Goal: Information Seeking & Learning: Check status

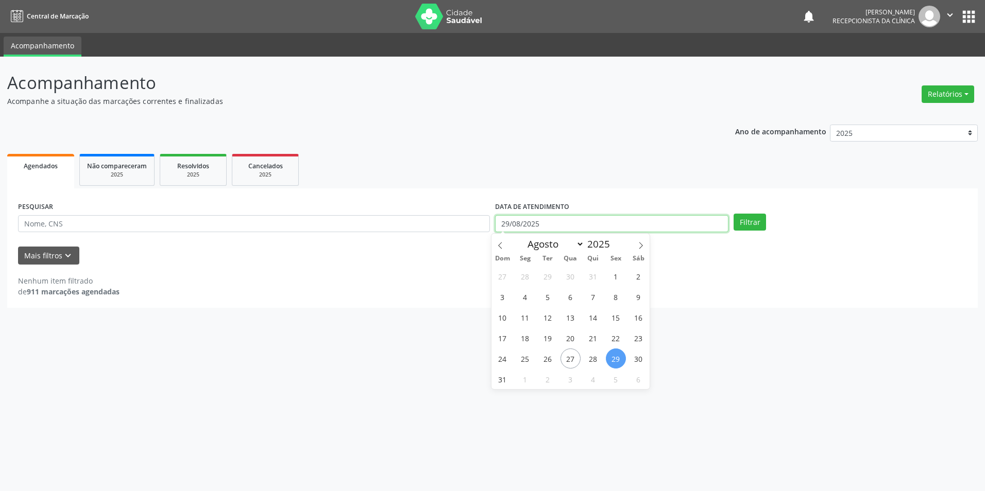
click at [523, 221] on input "29/08/2025" at bounding box center [611, 224] width 233 height 18
click at [568, 312] on span "13" at bounding box center [570, 317] width 20 height 20
type input "[DATE]"
click at [748, 223] on button "Filtrar" at bounding box center [749, 223] width 32 height 18
click at [207, 169] on span "Resolvidos" at bounding box center [193, 166] width 32 height 9
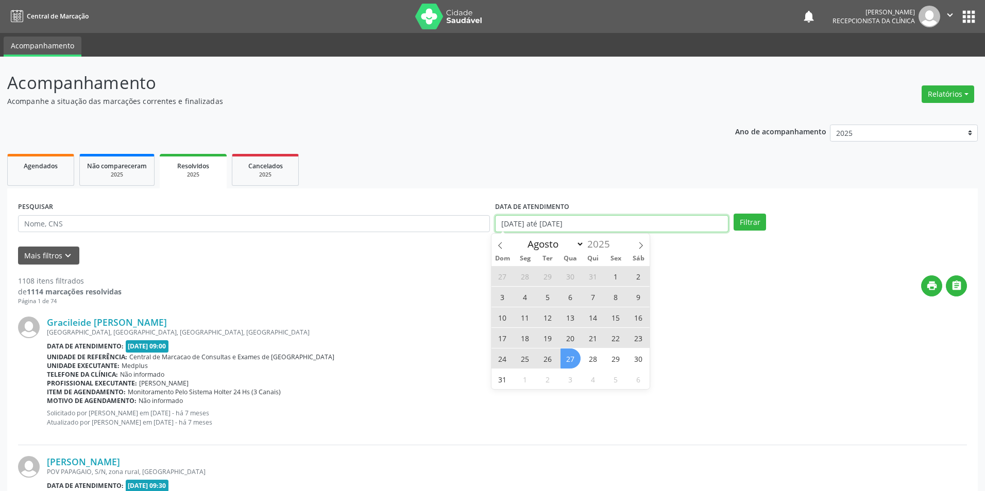
click at [629, 217] on input "[DATE] até [DATE]" at bounding box center [611, 224] width 233 height 18
click at [571, 317] on span "13" at bounding box center [570, 317] width 20 height 20
type input "[DATE]"
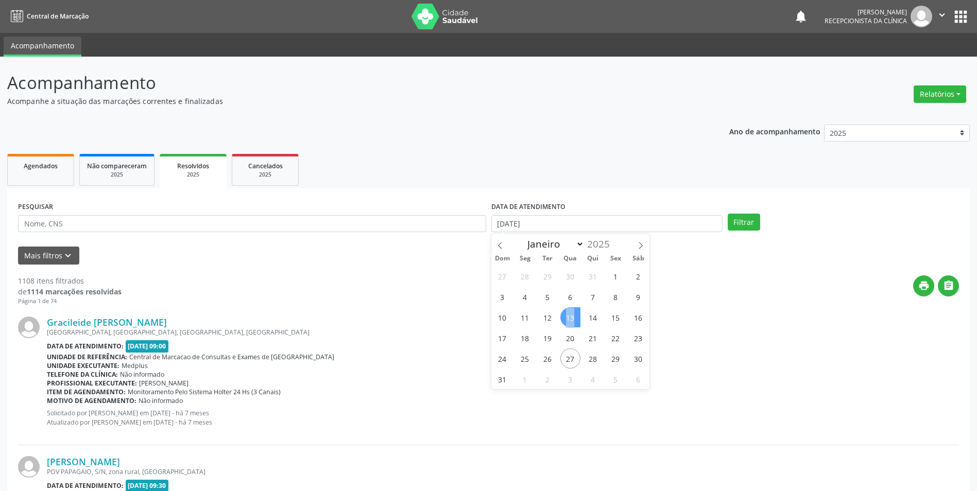
click at [571, 317] on span "13" at bounding box center [570, 317] width 20 height 20
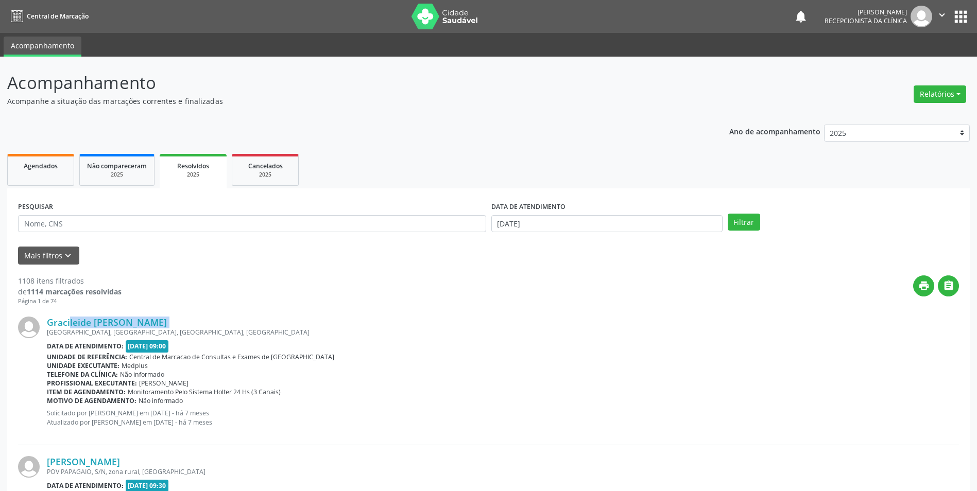
click at [571, 317] on div "Gracileide [PERSON_NAME]" at bounding box center [503, 322] width 912 height 11
drag, startPoint x: 571, startPoint y: 317, endPoint x: 742, endPoint y: 224, distance: 194.3
click at [742, 224] on button "Filtrar" at bounding box center [744, 223] width 32 height 18
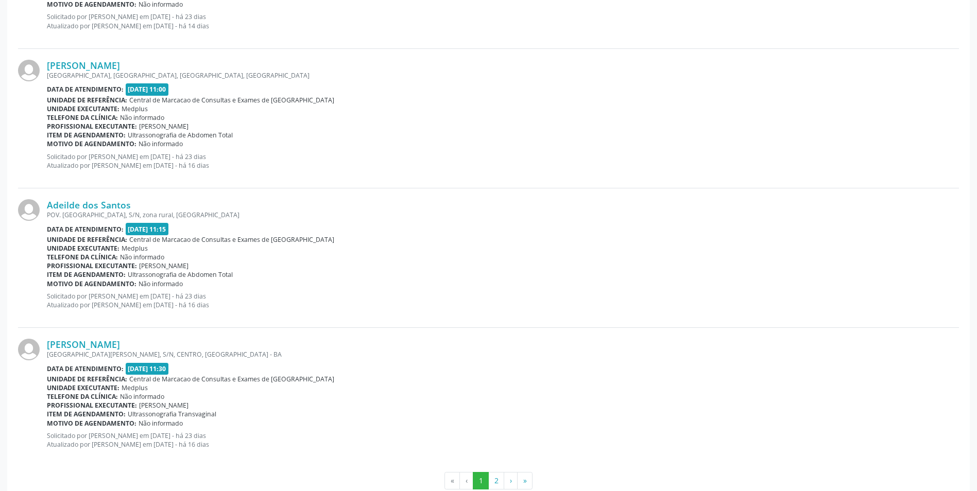
scroll to position [1956, 0]
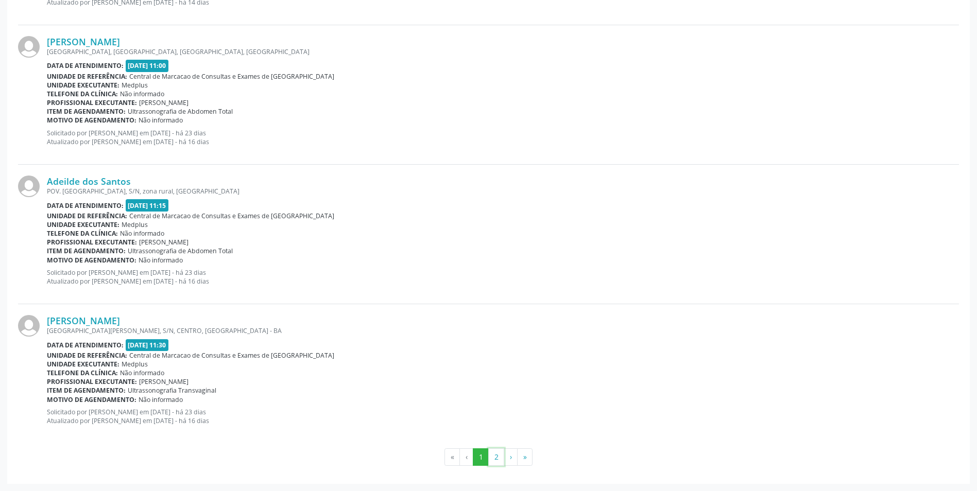
click at [492, 456] on button "2" at bounding box center [496, 458] width 16 height 18
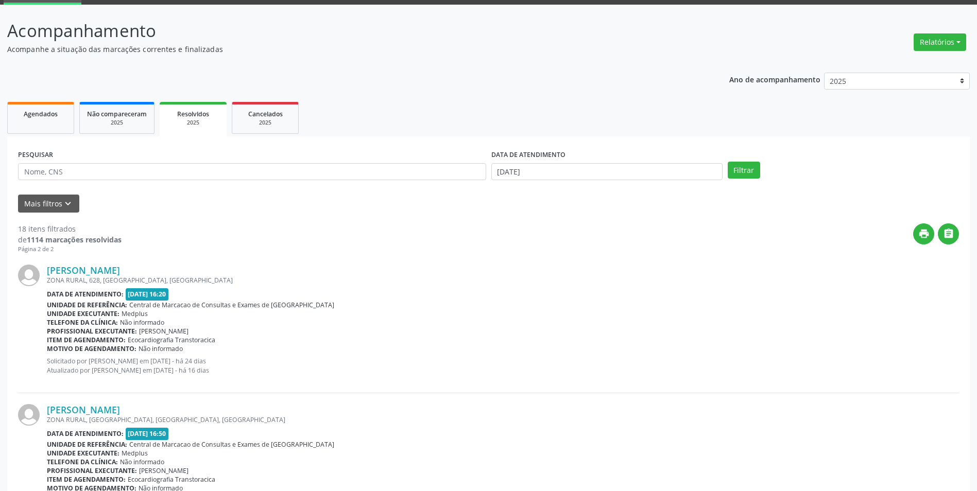
scroll to position [0, 0]
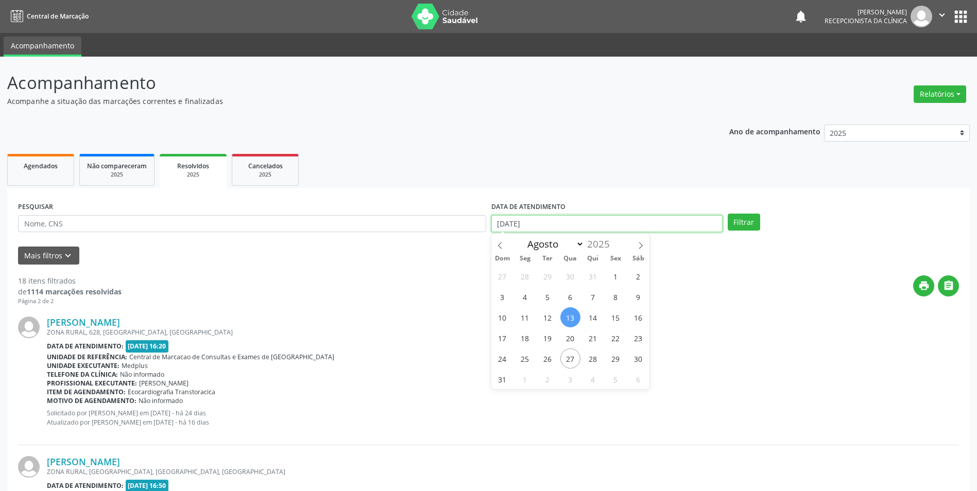
click at [642, 226] on input "[DATE]" at bounding box center [606, 224] width 231 height 18
click at [597, 320] on span "14" at bounding box center [593, 317] width 20 height 20
type input "[DATE]"
click at [597, 320] on span "14" at bounding box center [593, 317] width 20 height 20
click at [744, 225] on button "Filtrar" at bounding box center [744, 223] width 32 height 18
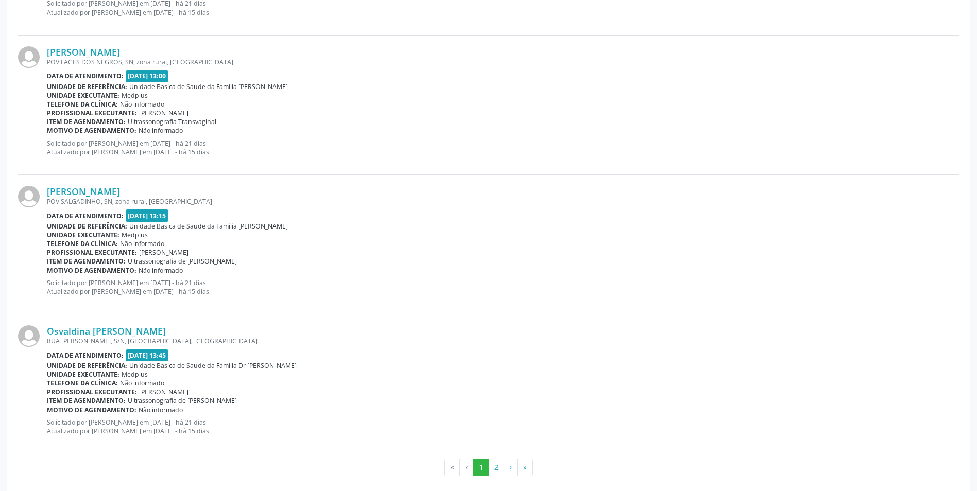
scroll to position [1956, 0]
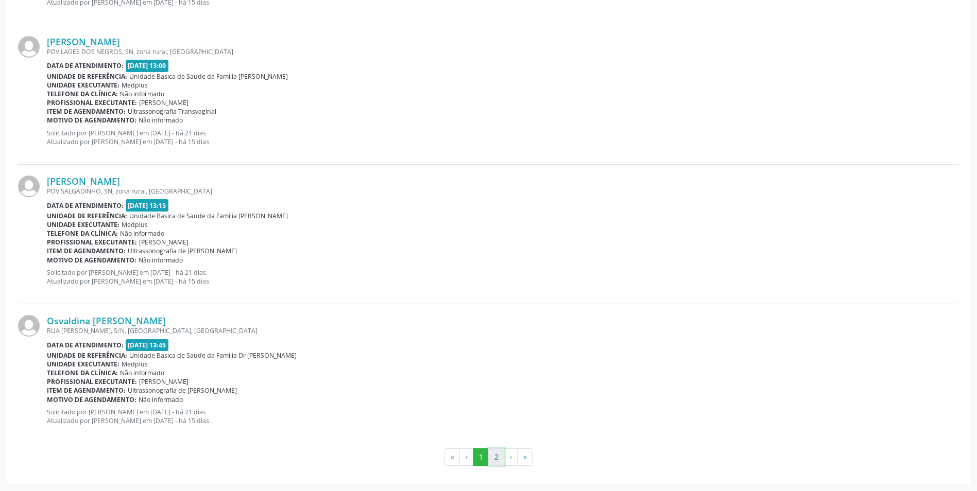
click at [493, 462] on button "2" at bounding box center [496, 458] width 16 height 18
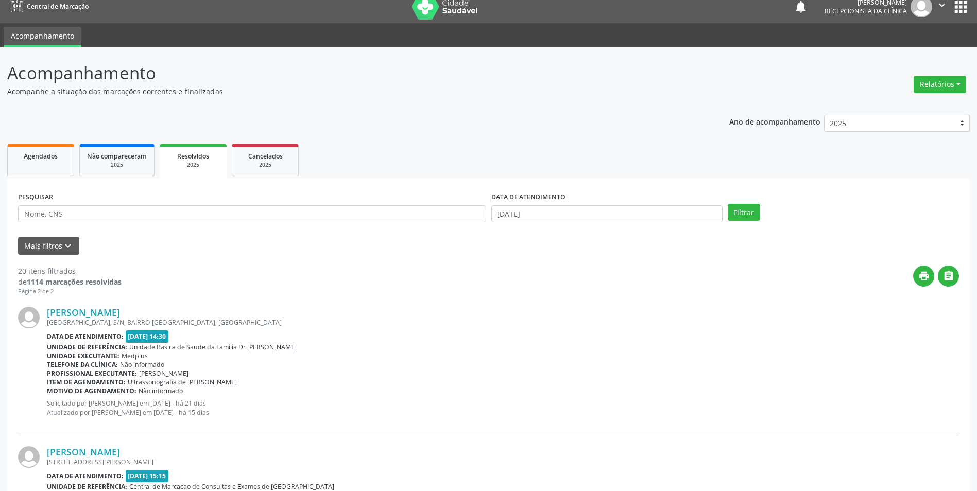
scroll to position [0, 0]
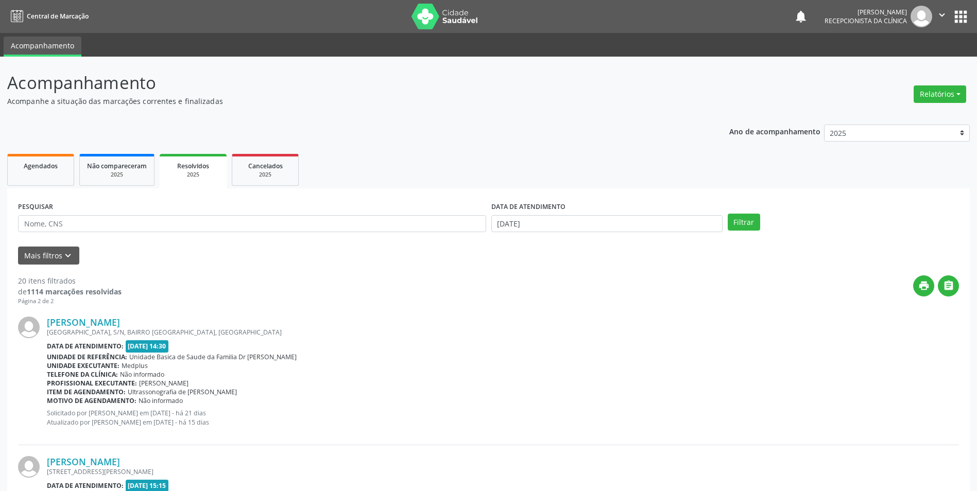
click at [623, 214] on div "DATA DE ATENDIMENTO" at bounding box center [606, 207] width 231 height 16
click at [611, 228] on input "[DATE]" at bounding box center [606, 224] width 231 height 18
click at [548, 318] on span "12" at bounding box center [548, 317] width 20 height 20
type input "[DATE]"
click at [548, 318] on span "12" at bounding box center [548, 317] width 20 height 20
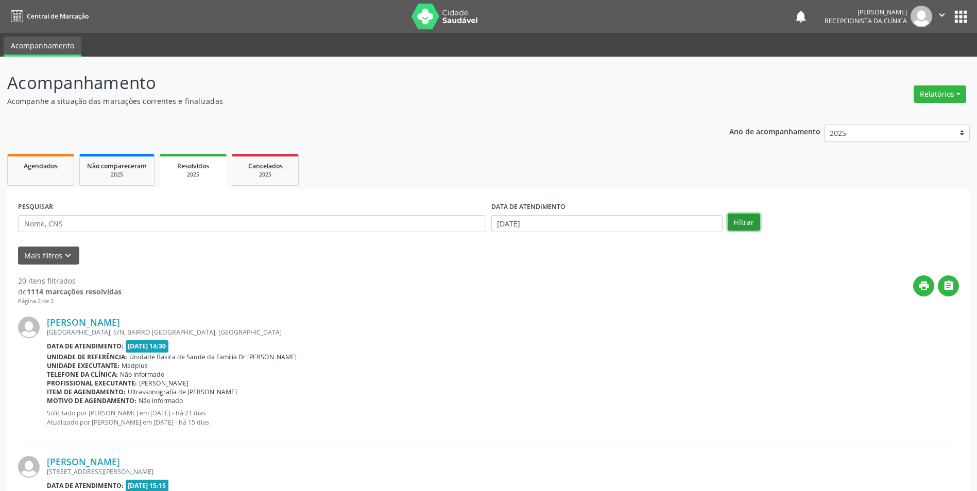
click at [752, 223] on button "Filtrar" at bounding box center [744, 223] width 32 height 18
click at [561, 223] on input "[DATE]" at bounding box center [606, 224] width 231 height 18
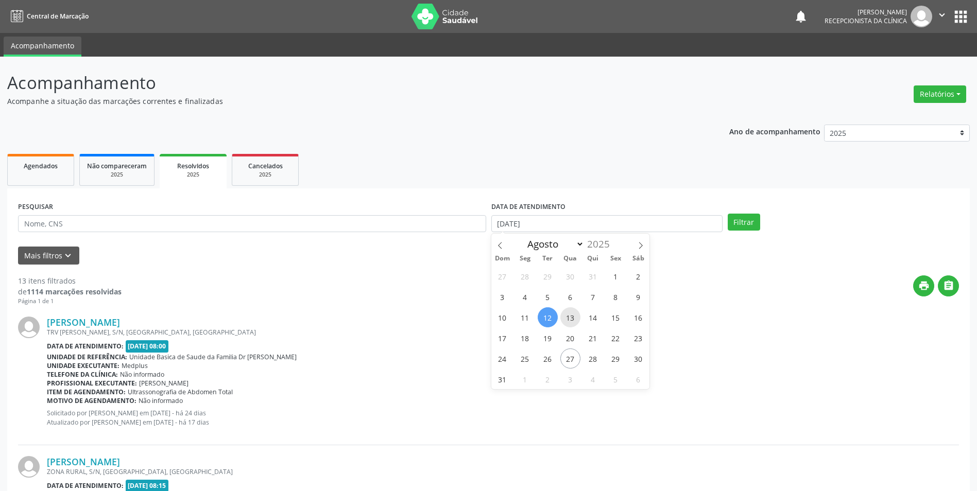
click at [566, 309] on span "13" at bounding box center [570, 317] width 20 height 20
type input "[DATE]"
click at [737, 221] on button "Filtrar" at bounding box center [744, 223] width 32 height 18
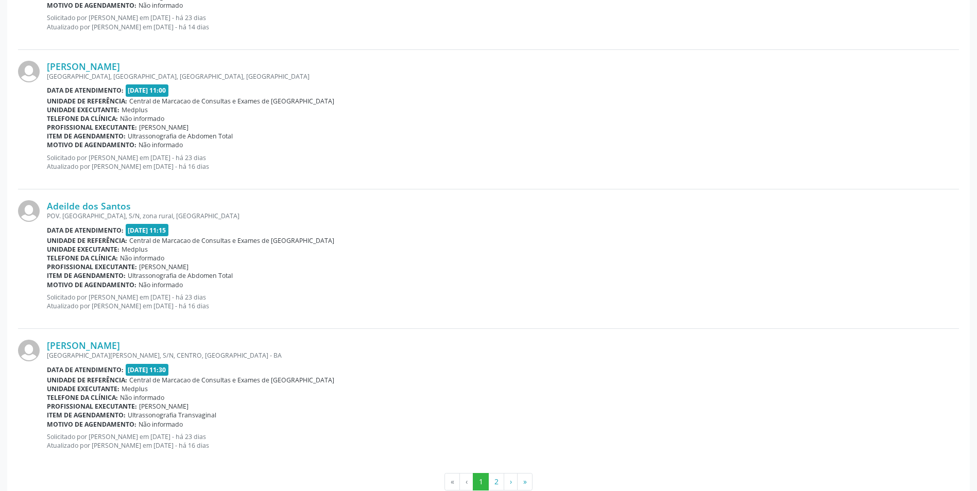
scroll to position [1956, 0]
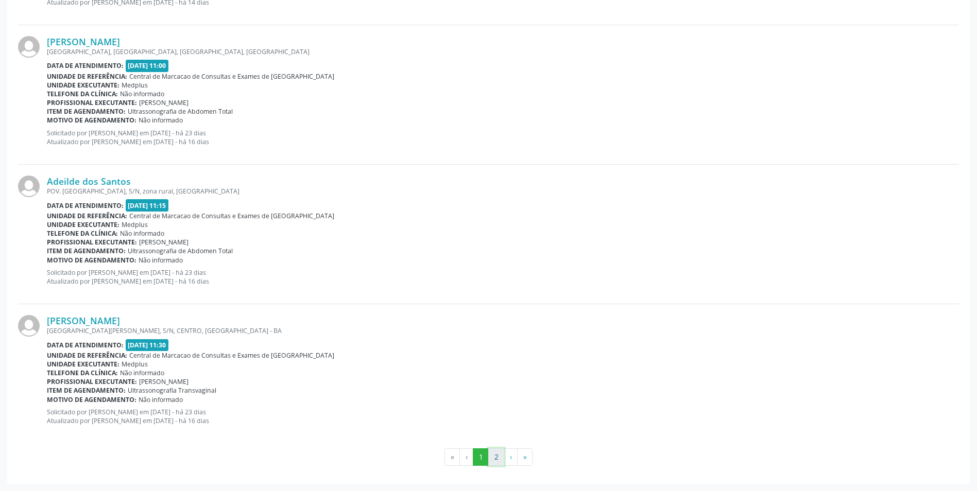
click at [503, 464] on button "2" at bounding box center [496, 458] width 16 height 18
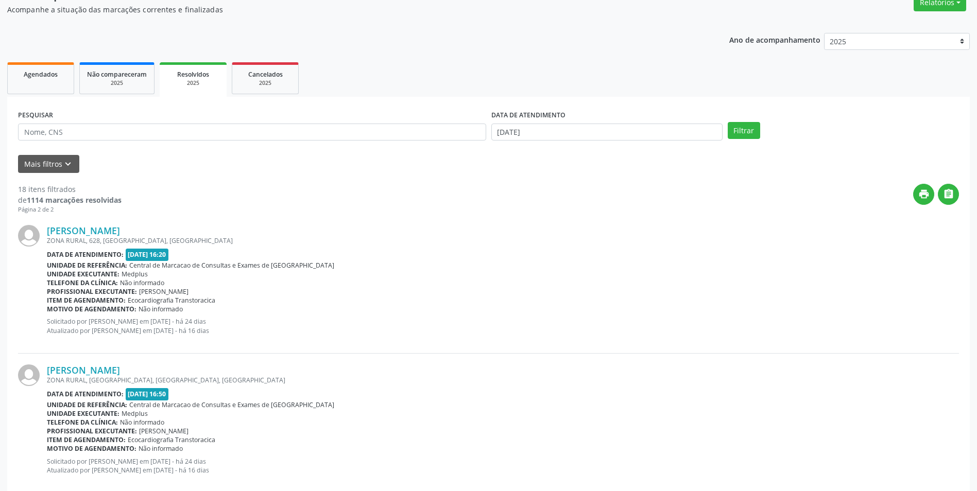
scroll to position [0, 0]
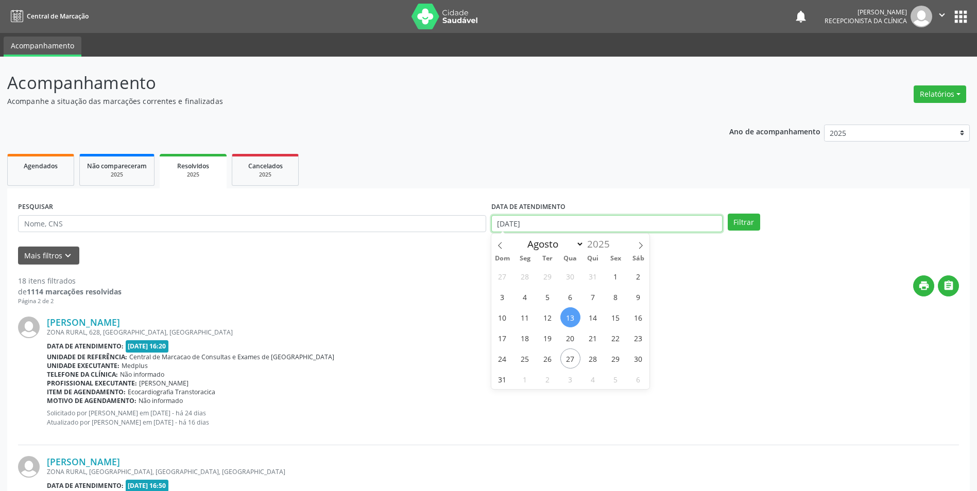
click at [579, 219] on input "[DATE]" at bounding box center [606, 224] width 231 height 18
click at [611, 321] on span "15" at bounding box center [616, 317] width 20 height 20
type input "[DATE]"
click at [604, 223] on input "[DATE]" at bounding box center [606, 224] width 231 height 18
click at [595, 313] on span "14" at bounding box center [593, 317] width 20 height 20
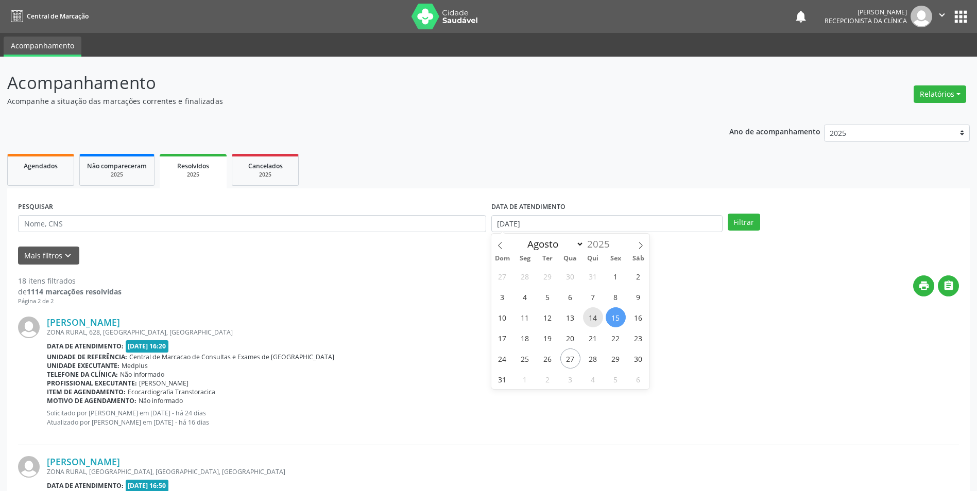
type input "[DATE]"
click at [594, 313] on span "14" at bounding box center [593, 317] width 20 height 20
click at [745, 224] on button "Filtrar" at bounding box center [744, 223] width 32 height 18
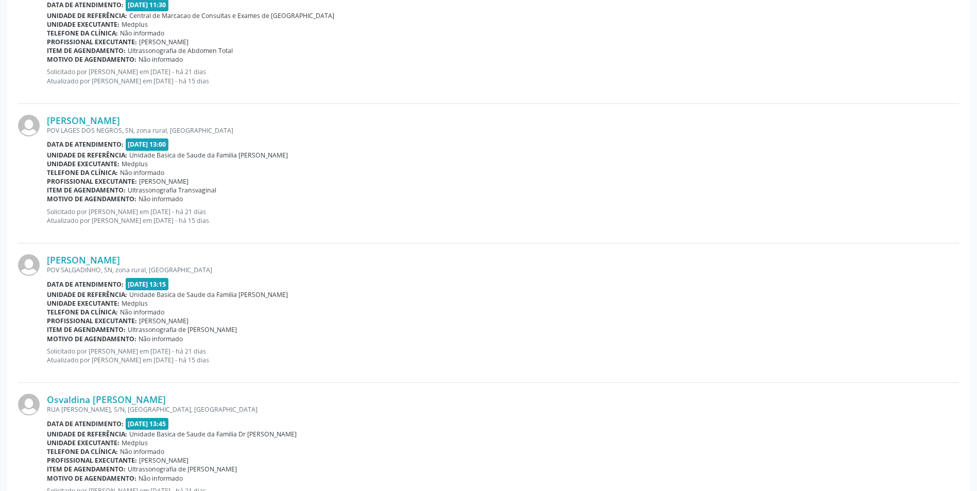
scroll to position [1956, 0]
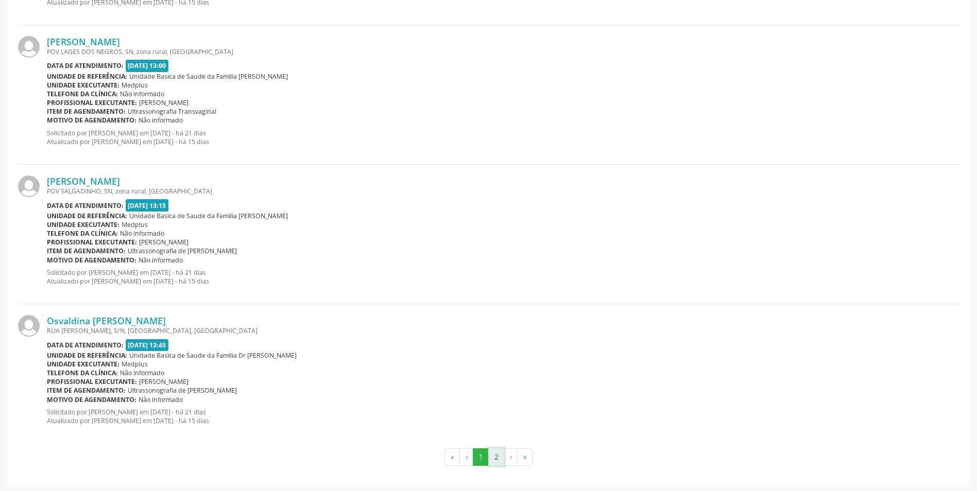
click at [498, 455] on button "2" at bounding box center [496, 458] width 16 height 18
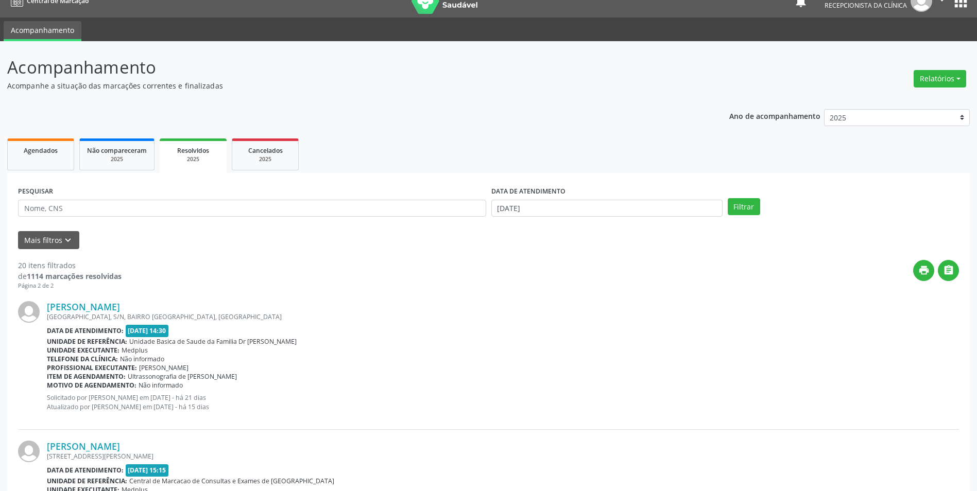
scroll to position [0, 0]
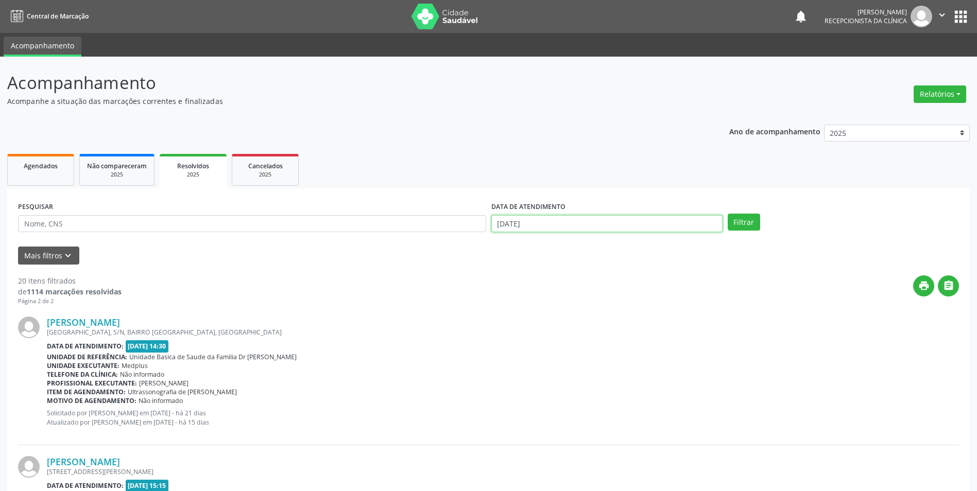
click at [572, 223] on input "[DATE]" at bounding box center [606, 224] width 231 height 18
click at [547, 319] on span "12" at bounding box center [548, 317] width 20 height 20
type input "[DATE]"
click at [547, 319] on span "12" at bounding box center [548, 317] width 20 height 20
click at [738, 225] on button "Filtrar" at bounding box center [744, 223] width 32 height 18
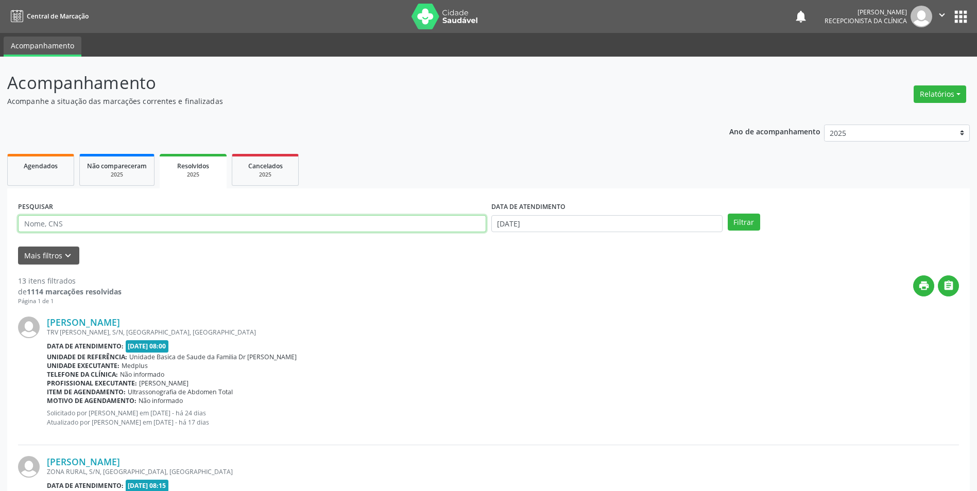
click at [184, 216] on input "text" at bounding box center [252, 224] width 468 height 18
click at [728, 214] on button "Filtrar" at bounding box center [744, 223] width 32 height 18
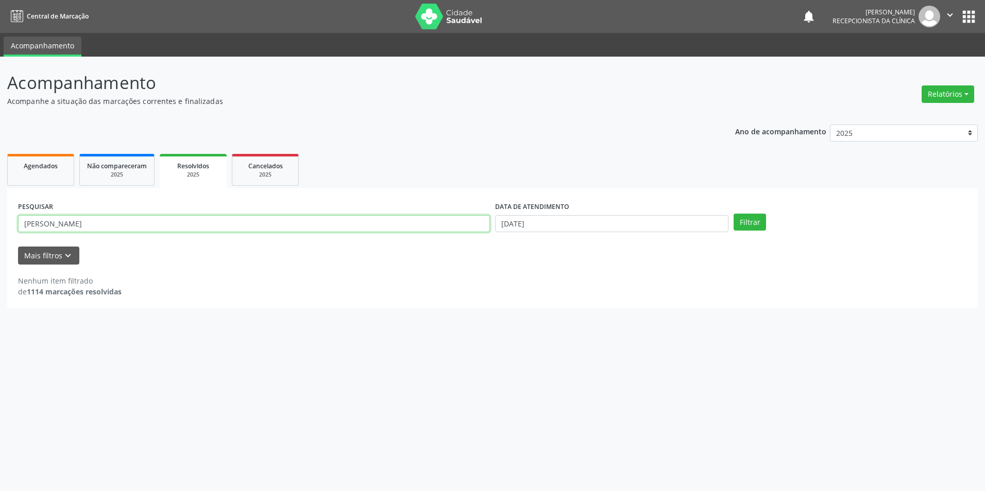
click at [85, 223] on input "[PERSON_NAME]" at bounding box center [254, 224] width 472 height 18
type input "h"
click at [590, 224] on input "[DATE]" at bounding box center [611, 224] width 233 height 18
click at [549, 318] on span "12" at bounding box center [548, 317] width 20 height 20
type input "[DATE]"
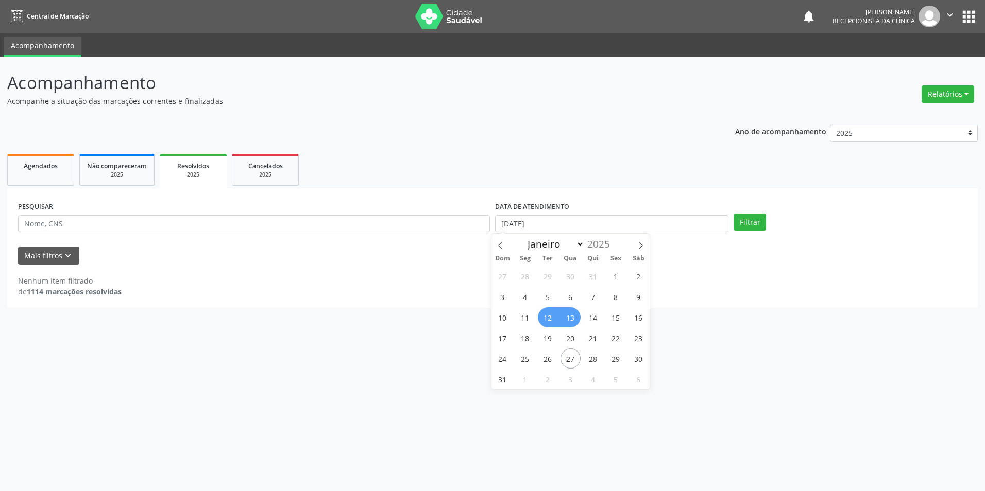
click at [564, 318] on span "13" at bounding box center [570, 317] width 20 height 20
click at [564, 318] on div "Acompanhamento Acompanhe a situação das marcações correntes e finalizadas Relat…" at bounding box center [492, 274] width 985 height 435
click at [588, 221] on input "[DATE] até [DATE]" at bounding box center [611, 224] width 233 height 18
click at [573, 322] on span "13" at bounding box center [570, 317] width 20 height 20
type input "[DATE]"
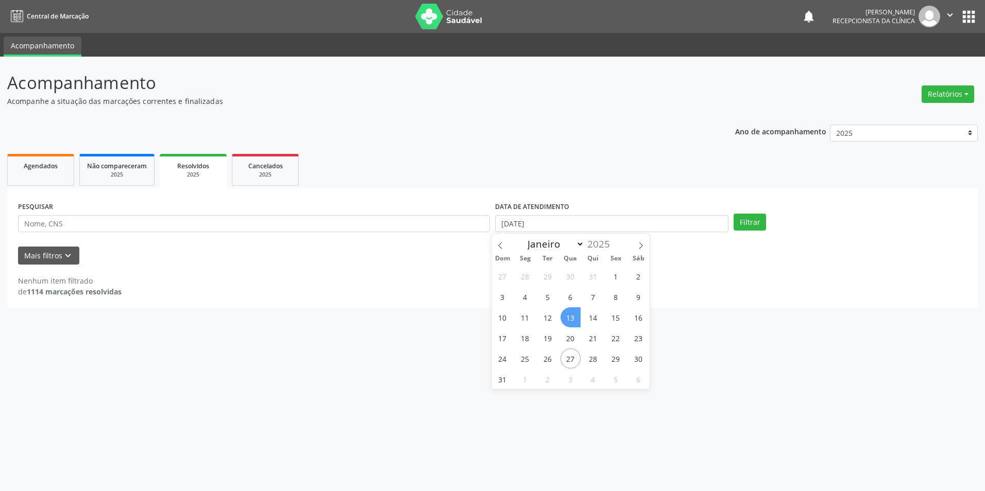
click at [573, 322] on span "13" at bounding box center [570, 317] width 20 height 20
click at [738, 227] on button "Filtrar" at bounding box center [749, 223] width 32 height 18
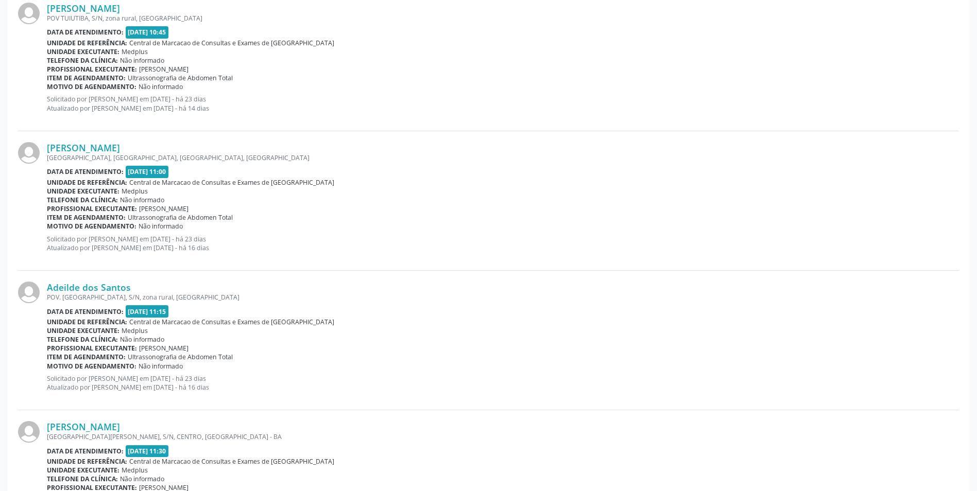
scroll to position [1956, 0]
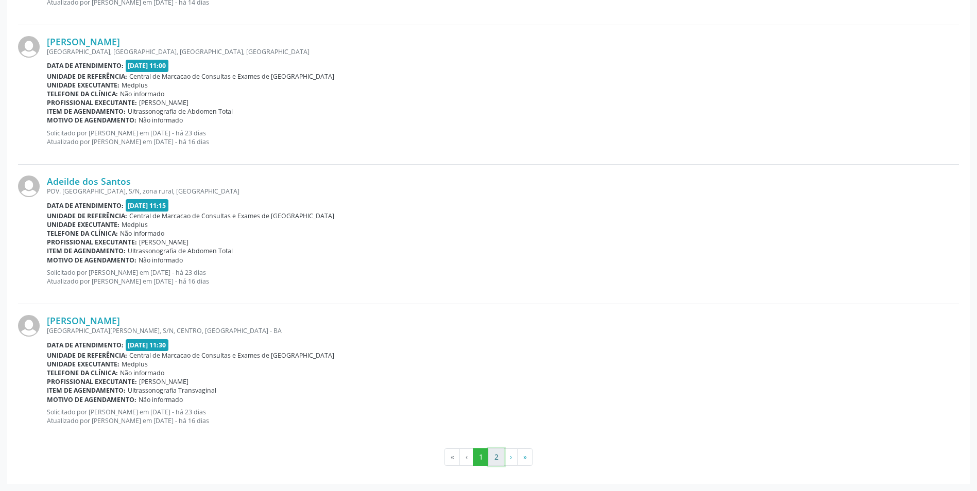
click at [501, 462] on button "2" at bounding box center [496, 458] width 16 height 18
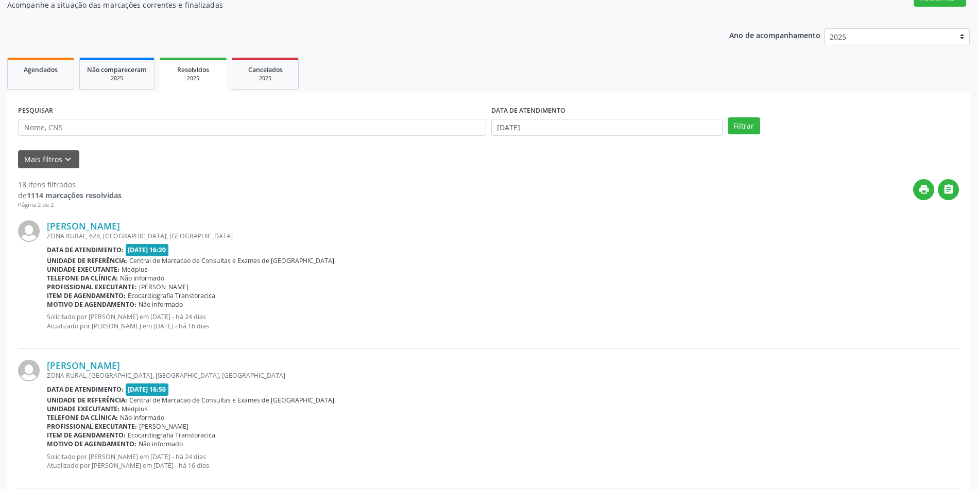
scroll to position [23, 0]
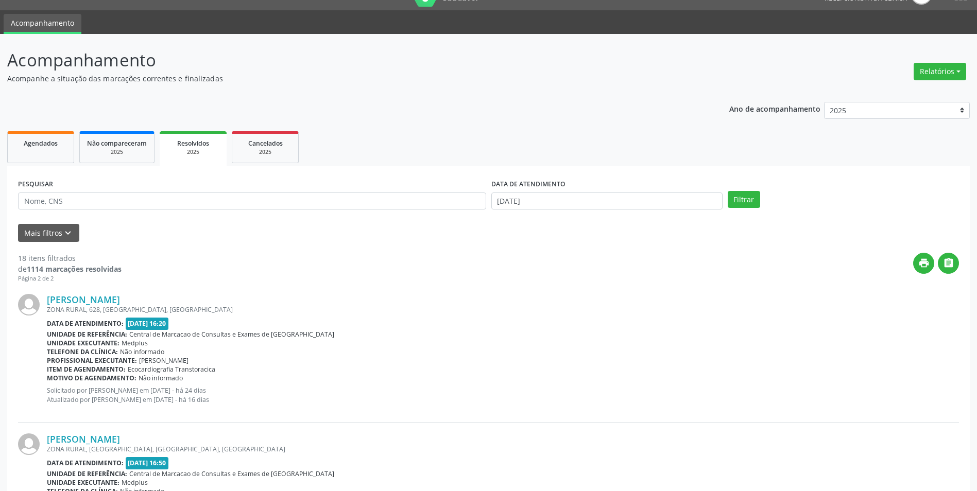
click at [646, 190] on div "DATA DE ATENDIMENTO" at bounding box center [606, 185] width 231 height 16
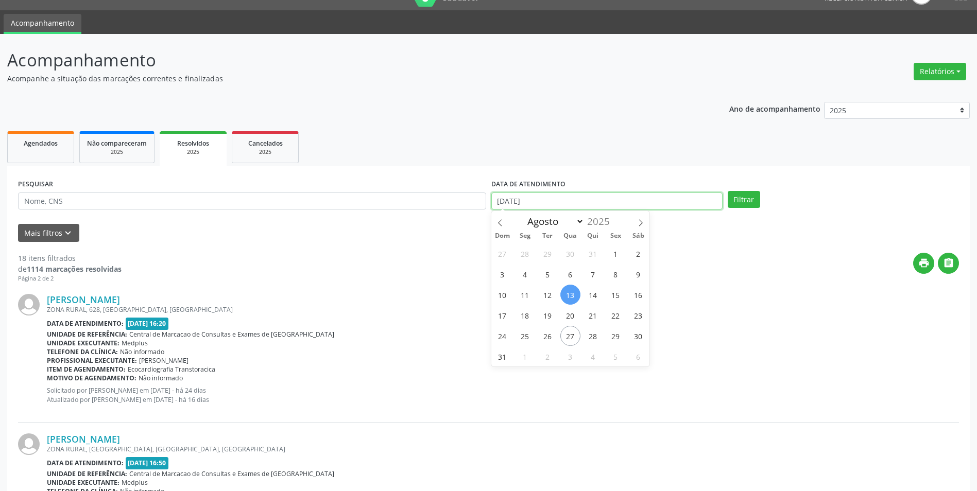
click at [645, 200] on input "[DATE]" at bounding box center [606, 202] width 231 height 18
click at [575, 297] on span "13" at bounding box center [570, 295] width 20 height 20
type input "[DATE]"
click at [575, 297] on span "13" at bounding box center [570, 295] width 20 height 20
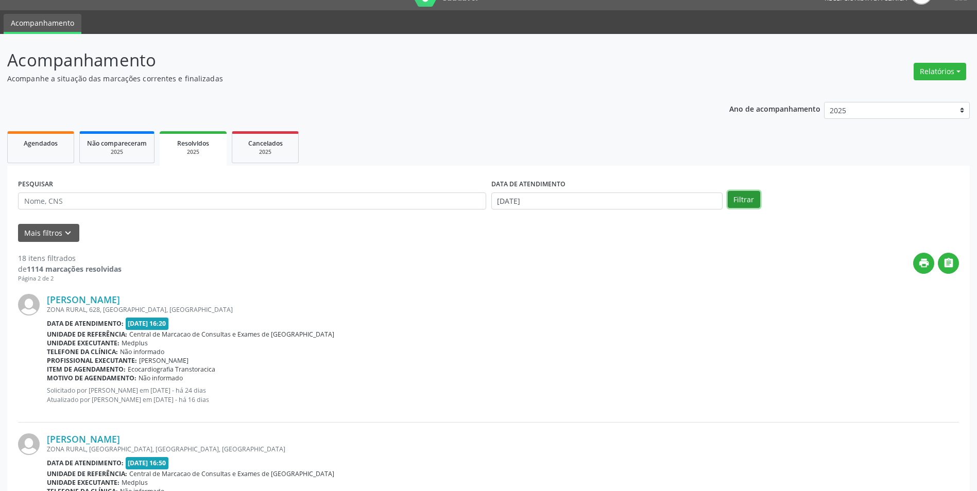
click at [731, 199] on button "Filtrar" at bounding box center [744, 200] width 32 height 18
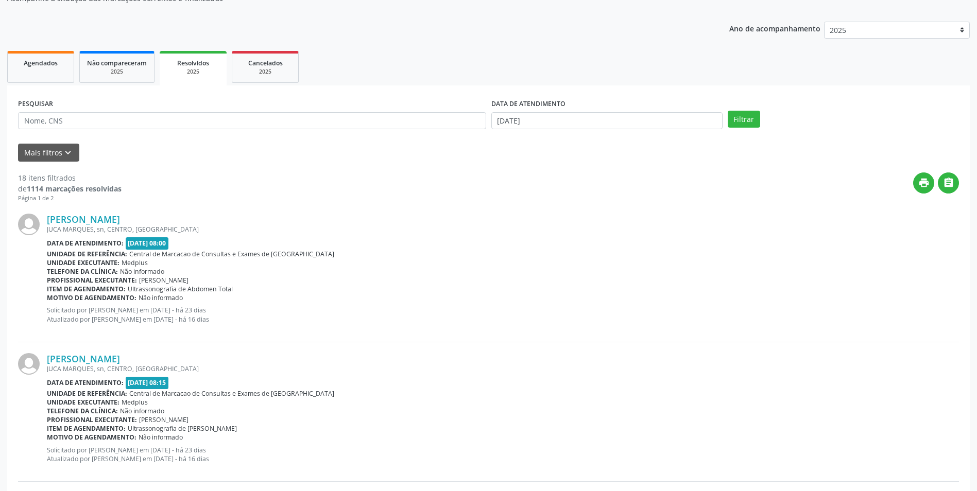
scroll to position [0, 0]
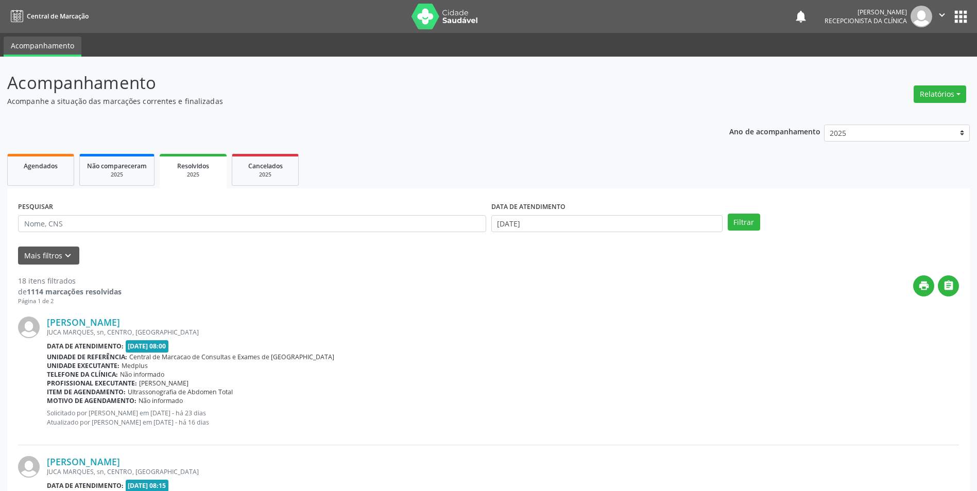
click at [643, 235] on div "DATA DE ATENDIMENTO [DATE]" at bounding box center [607, 219] width 236 height 40
click at [641, 228] on input "[DATE]" at bounding box center [606, 224] width 231 height 18
click at [617, 353] on span "29" at bounding box center [616, 359] width 20 height 20
type input "29/08/2025"
click at [760, 217] on div "Filtrar" at bounding box center [843, 223] width 236 height 18
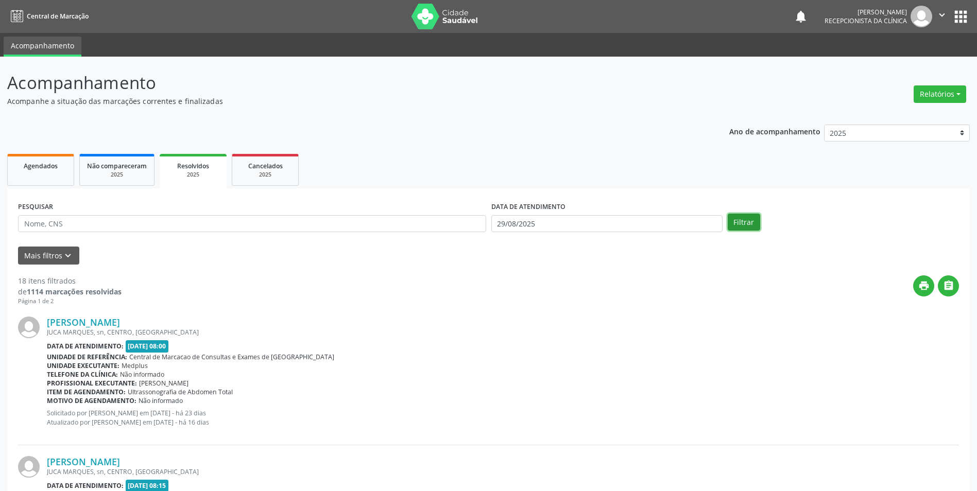
click at [751, 225] on button "Filtrar" at bounding box center [744, 223] width 32 height 18
drag, startPoint x: 119, startPoint y: 175, endPoint x: 191, endPoint y: 175, distance: 71.6
click at [119, 175] on div "2025" at bounding box center [117, 175] width 60 height 8
click at [191, 175] on div "2025" at bounding box center [193, 175] width 53 height 8
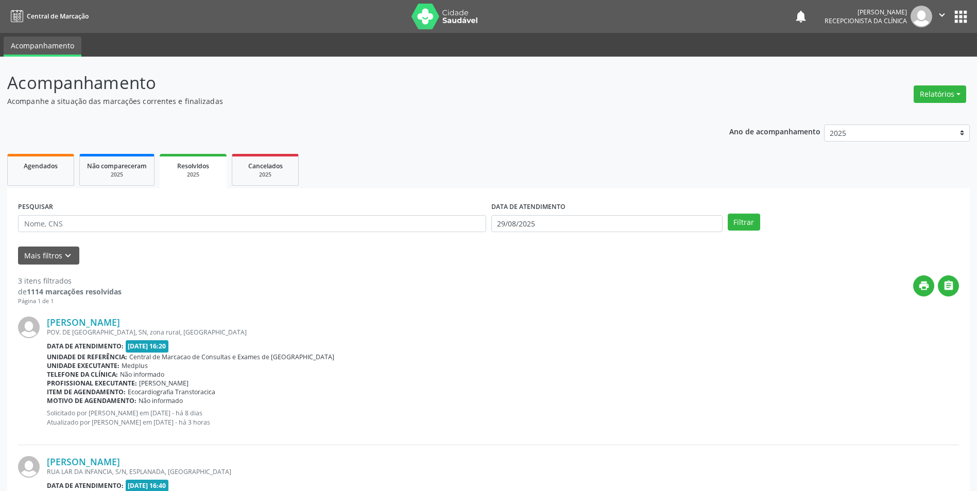
select select "7"
click at [399, 286] on div "print " at bounding box center [540, 290] width 837 height 30
click at [567, 229] on input "29/08/2025" at bounding box center [606, 224] width 231 height 18
click at [572, 315] on span "13" at bounding box center [570, 317] width 20 height 20
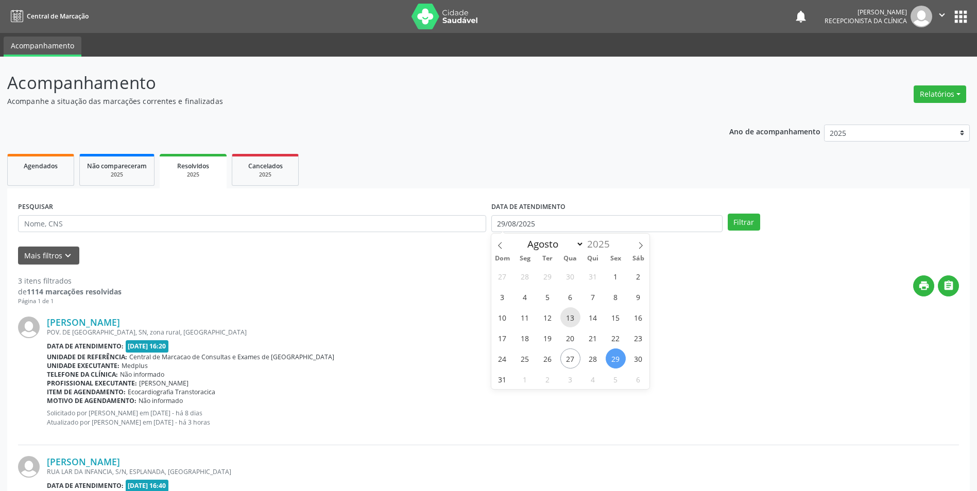
type input "[DATE]"
click at [734, 225] on button "Filtrar" at bounding box center [744, 223] width 32 height 18
click at [66, 169] on link "Agendados" at bounding box center [40, 170] width 67 height 32
click at [66, 169] on div "Agendados" at bounding box center [40, 165] width 51 height 11
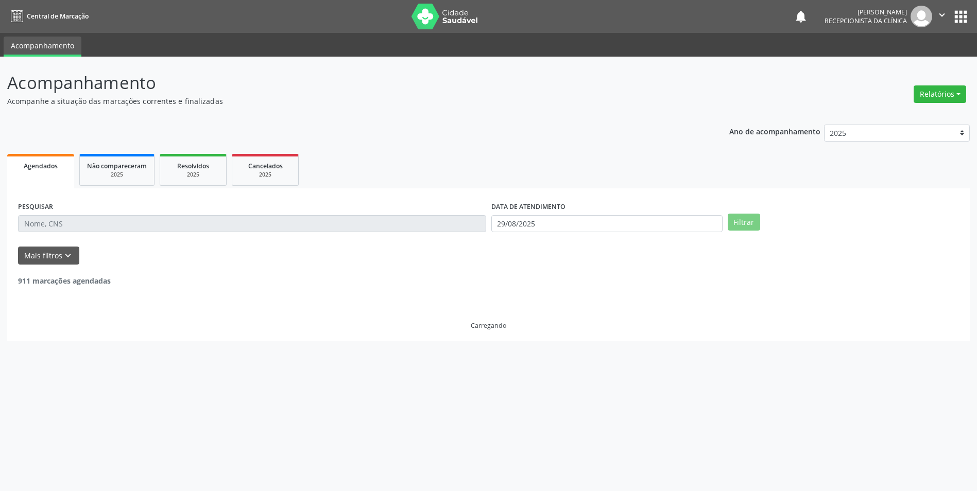
click at [34, 178] on link "Agendados" at bounding box center [40, 171] width 67 height 35
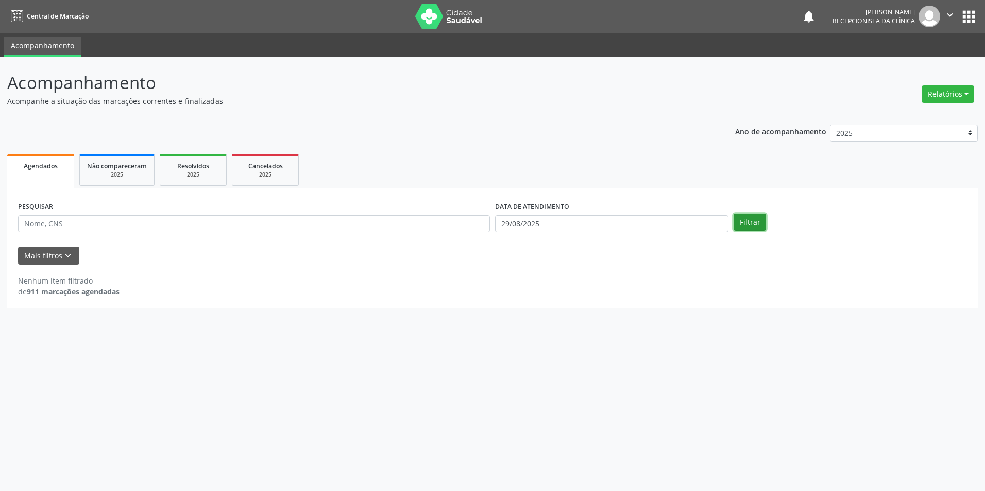
click at [757, 223] on button "Filtrar" at bounding box center [749, 223] width 32 height 18
